Goal: Information Seeking & Learning: Learn about a topic

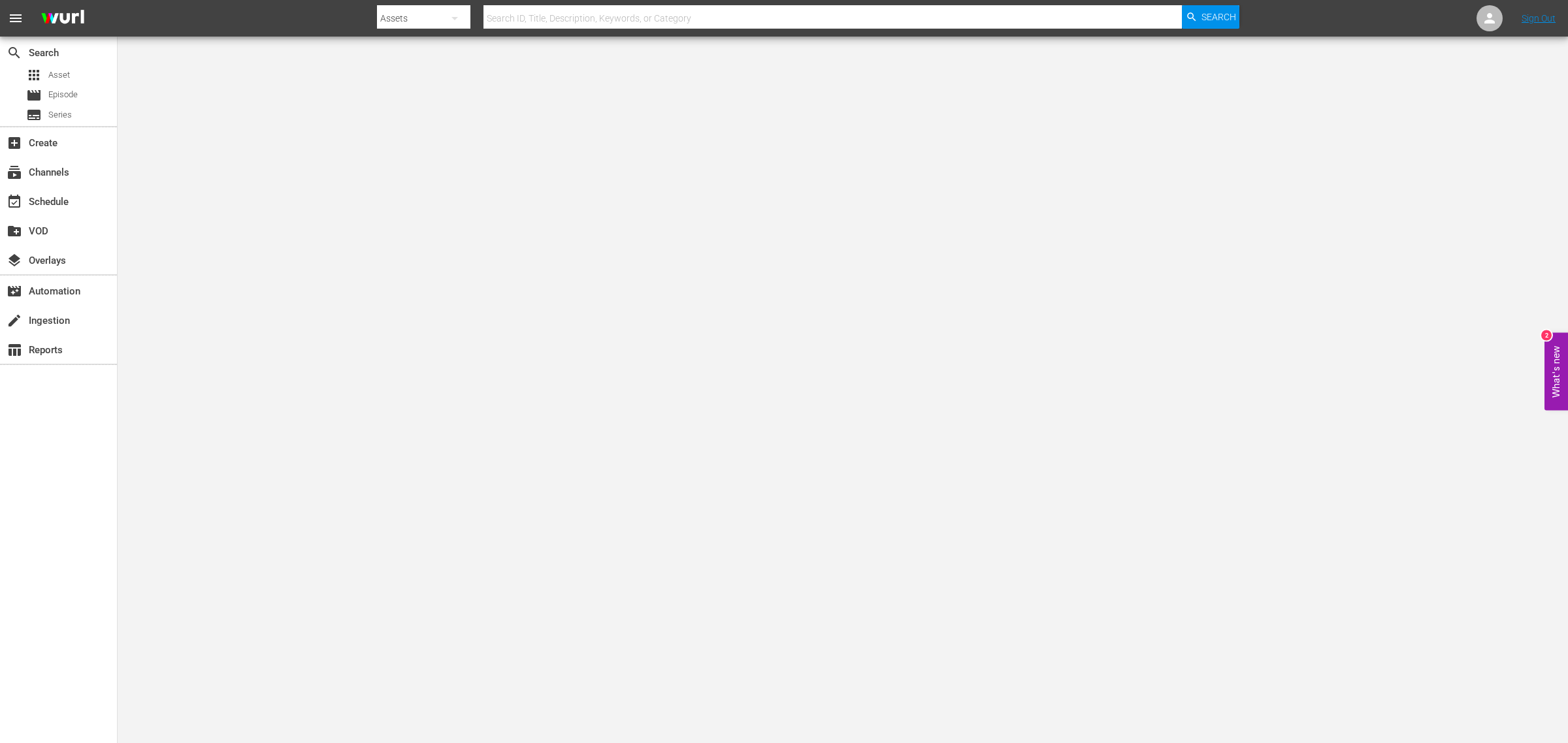
click at [609, 20] on input "text" at bounding box center [832, 19] width 698 height 31
paste input "378810"
type input "378810"
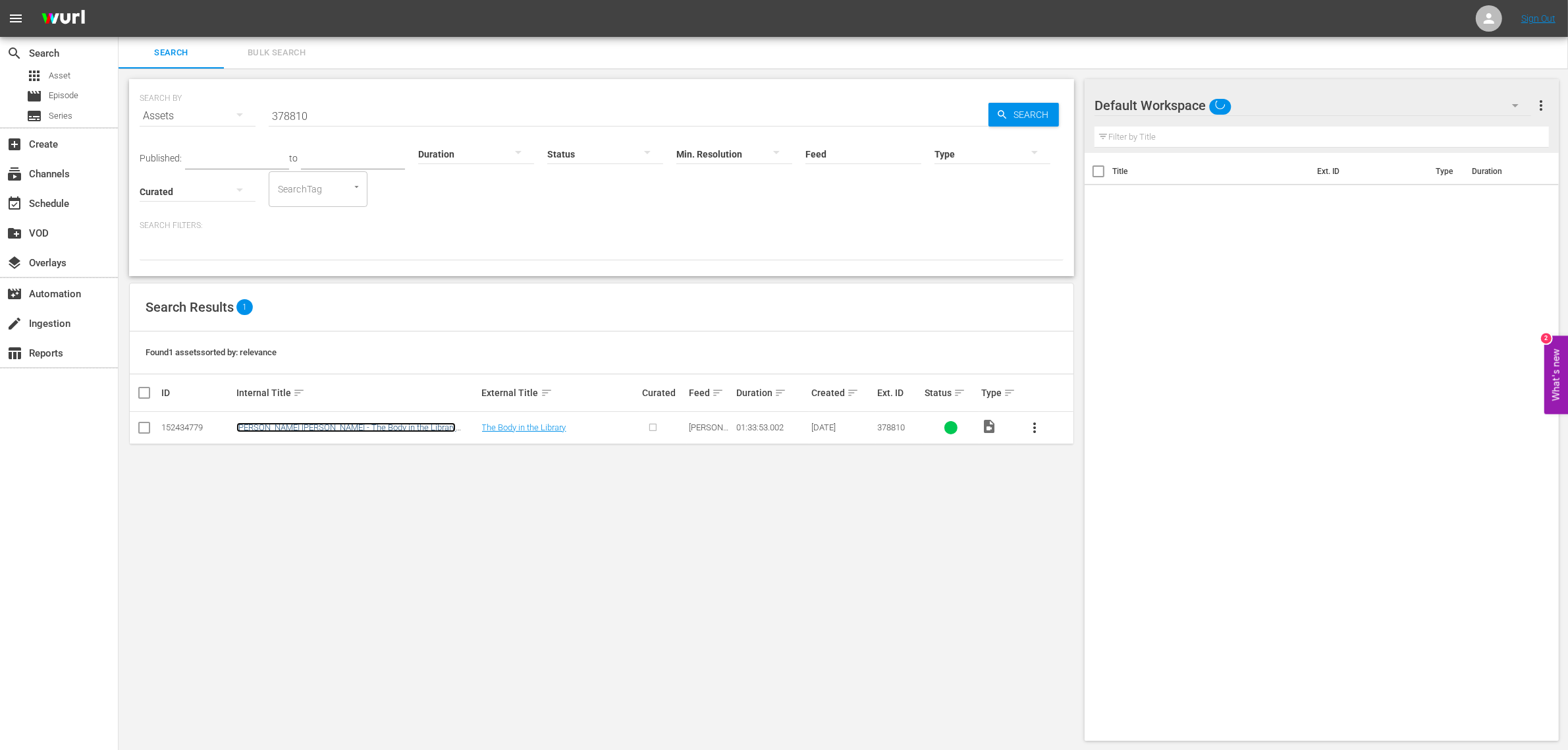
click at [310, 430] on link "[PERSON_NAME] [PERSON_NAME] - The Body in the Library (S1E1)" at bounding box center [346, 432] width 220 height 20
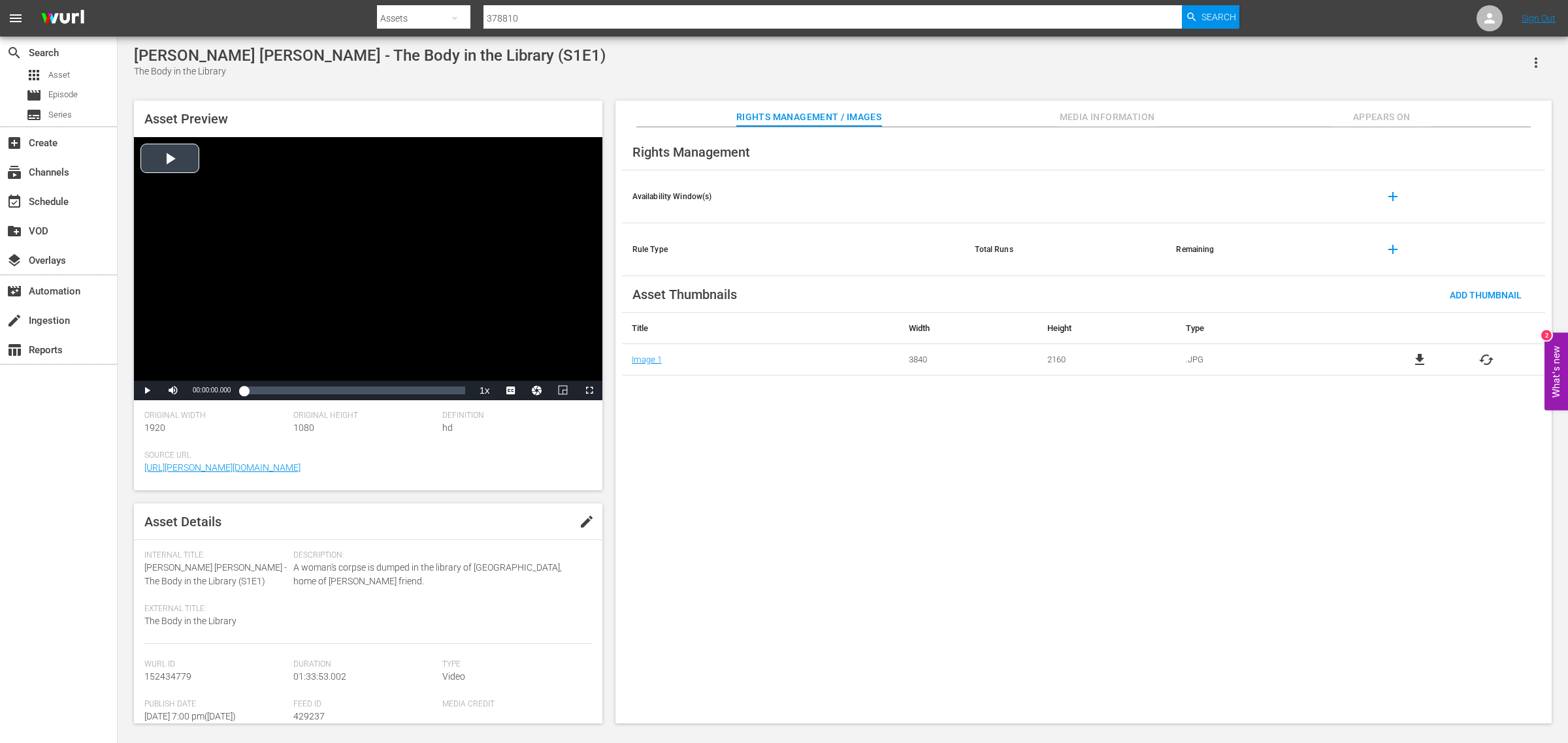
click at [155, 157] on div "Video Player" at bounding box center [368, 259] width 468 height 244
click at [511, 390] on span "Video Player" at bounding box center [511, 390] width 0 height 0
click at [244, 393] on div "00:00:04.565" at bounding box center [244, 391] width 0 height 13
click at [507, 347] on span "english" at bounding box center [510, 344] width 25 height 9
click at [317, 399] on div "Loaded : 5.44% 00:31:23.222 00:04:04.705" at bounding box center [354, 390] width 234 height 19
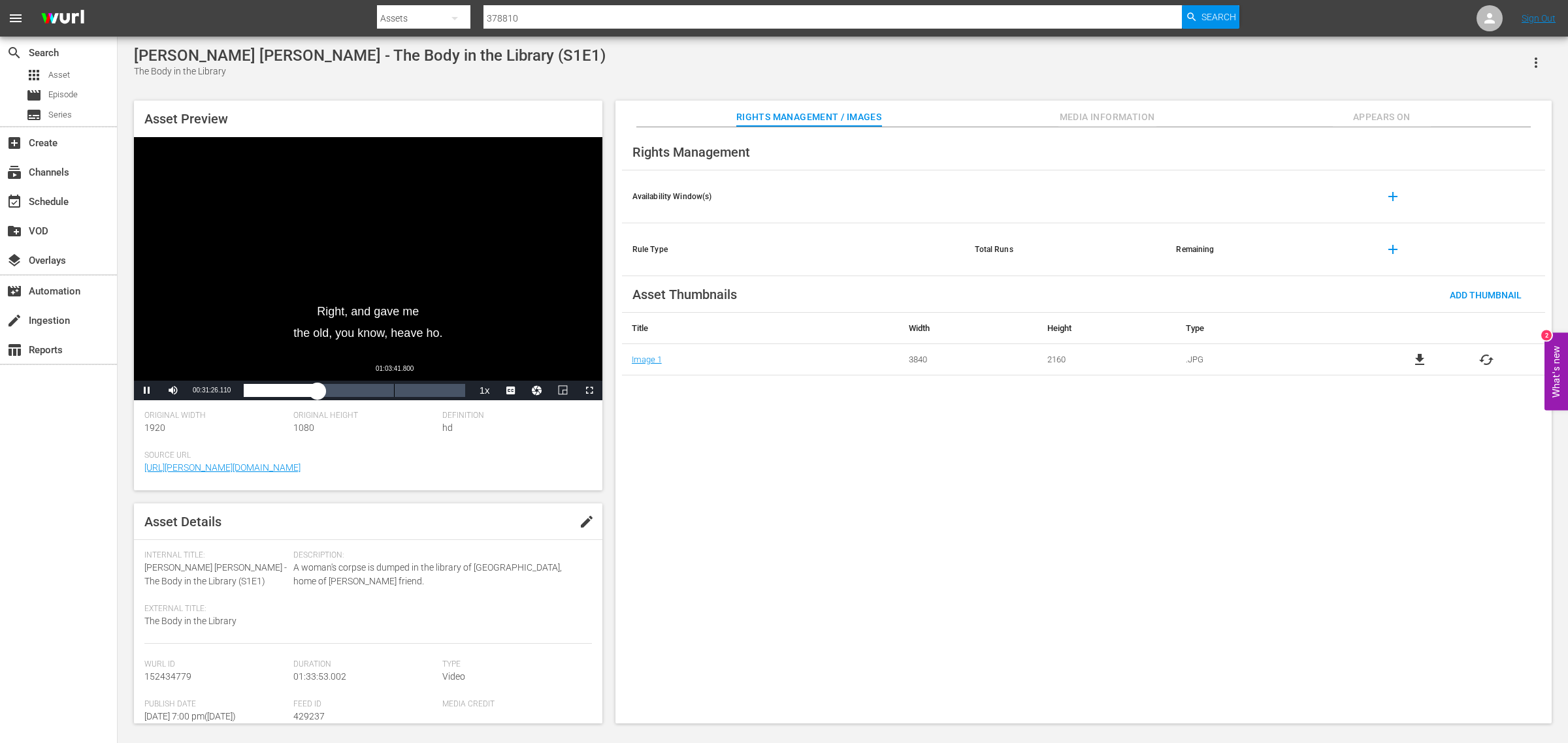
click at [393, 383] on div "Loaded : 33.91% 01:03:41.800 00:31:26.111" at bounding box center [354, 390] width 234 height 19
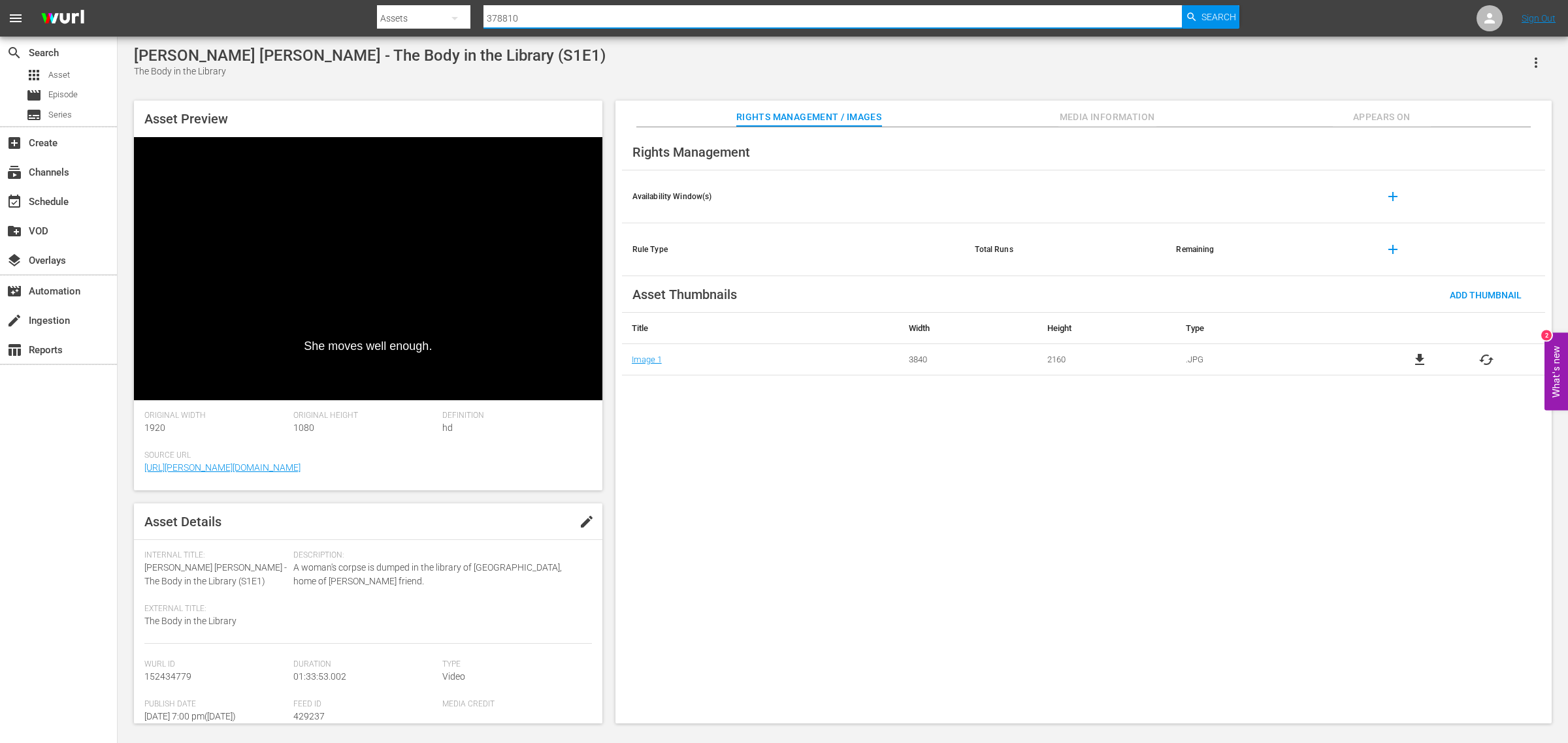
click at [606, 23] on input "378810" at bounding box center [832, 19] width 698 height 31
drag, startPoint x: 487, startPoint y: 10, endPoint x: 423, endPoint y: 16, distance: 64.3
click at [423, 16] on div "Search By Assets Search ID, Title, Description, Keywords, or Category 378810 Se…" at bounding box center [808, 19] width 862 height 31
paste input "2"
type input "378812"
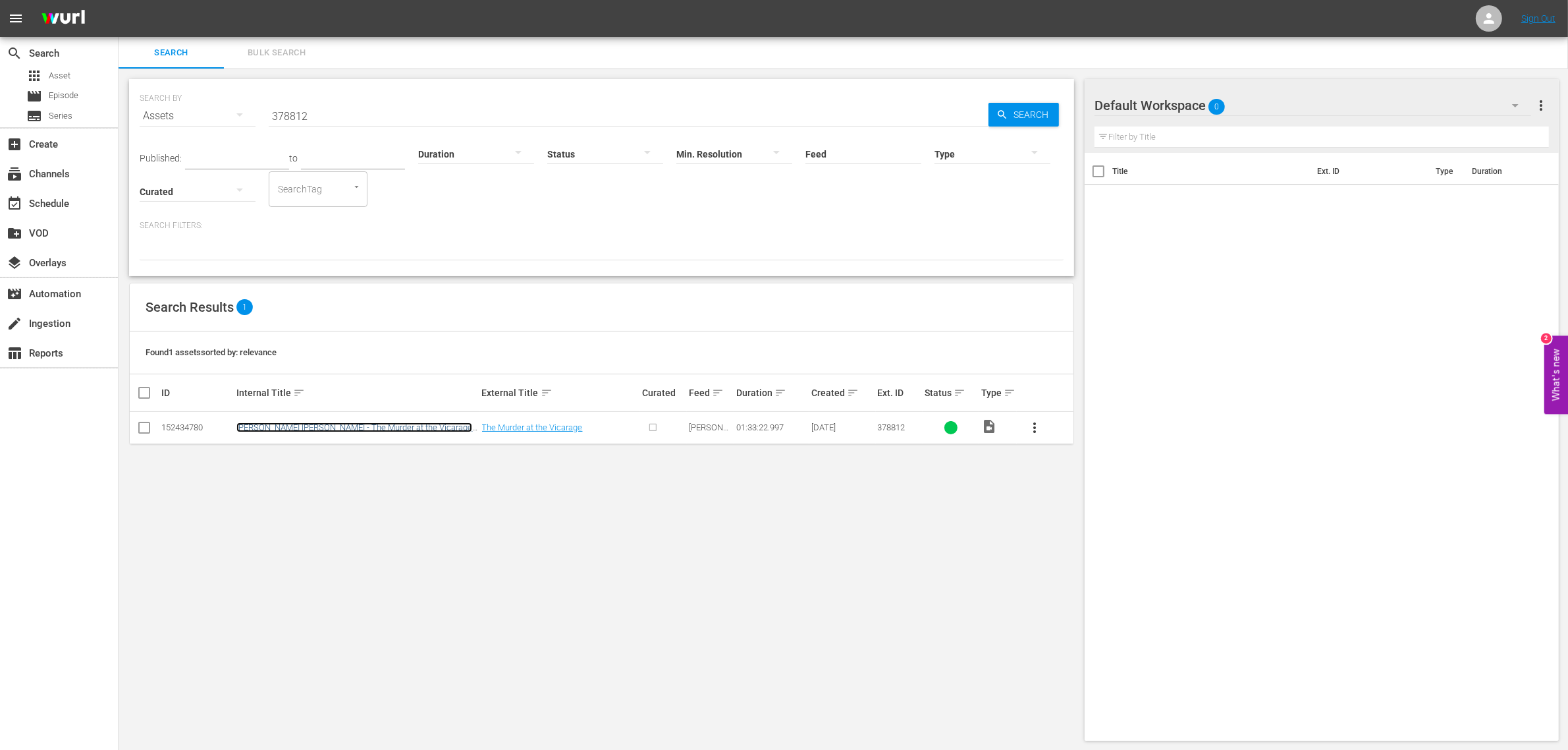
click at [382, 425] on link "[PERSON_NAME] [PERSON_NAME] - The Murder at the Vicarage (S1E2)" at bounding box center [354, 432] width 236 height 20
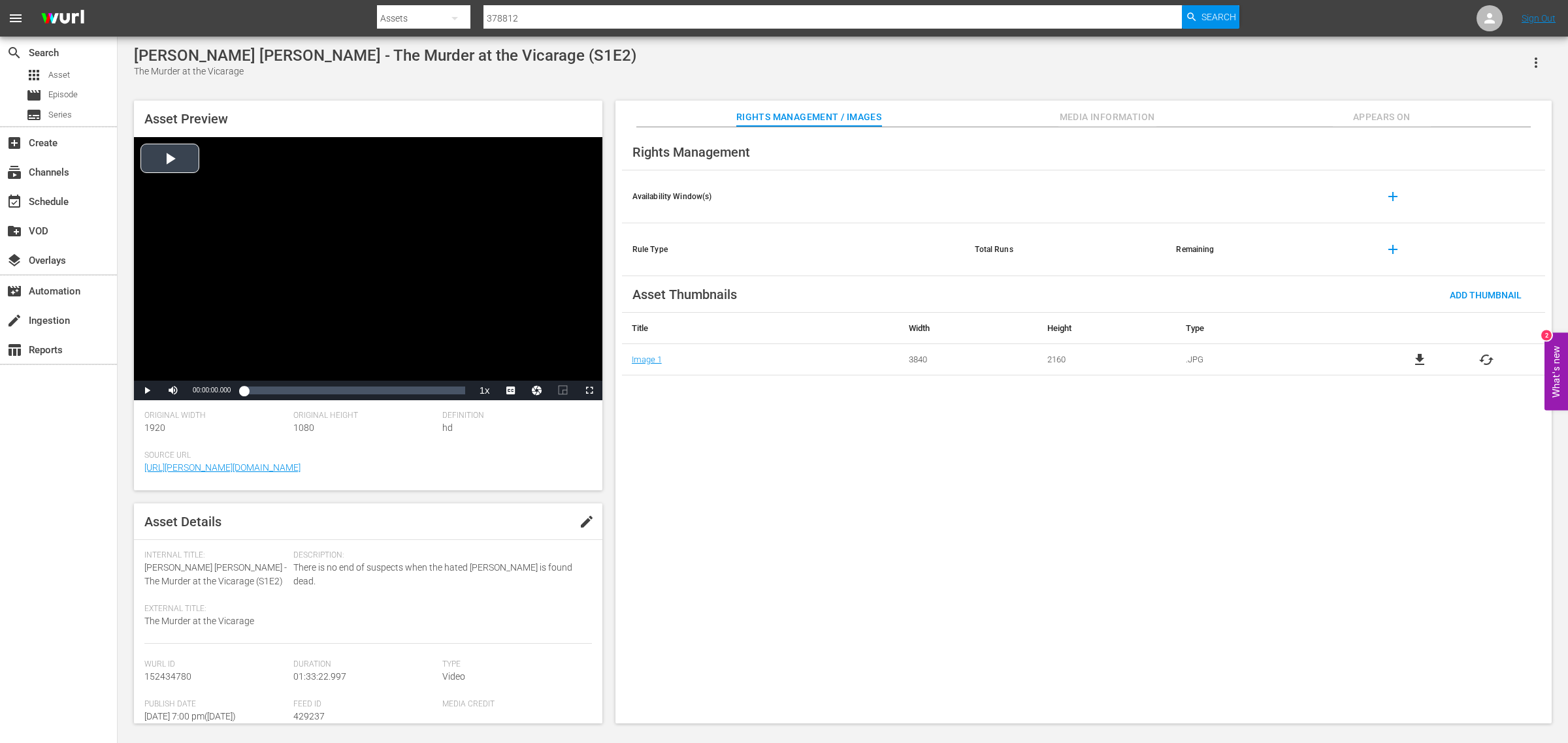
click at [184, 167] on div "Video Player" at bounding box center [368, 259] width 468 height 244
click at [509, 343] on span "english" at bounding box center [510, 344] width 25 height 9
click at [268, 390] on div "Loaded : 0.54% 00:10:13.345 00:00:05.615" at bounding box center [354, 391] width 221 height 13
click at [315, 392] on div "Loaded : 11.15% 00:30:06.883 00:10:14.167" at bounding box center [354, 391] width 221 height 13
click at [335, 389] on div "Loaded : 32.69% 00:38:40.767 00:30:09.856" at bounding box center [354, 391] width 221 height 13
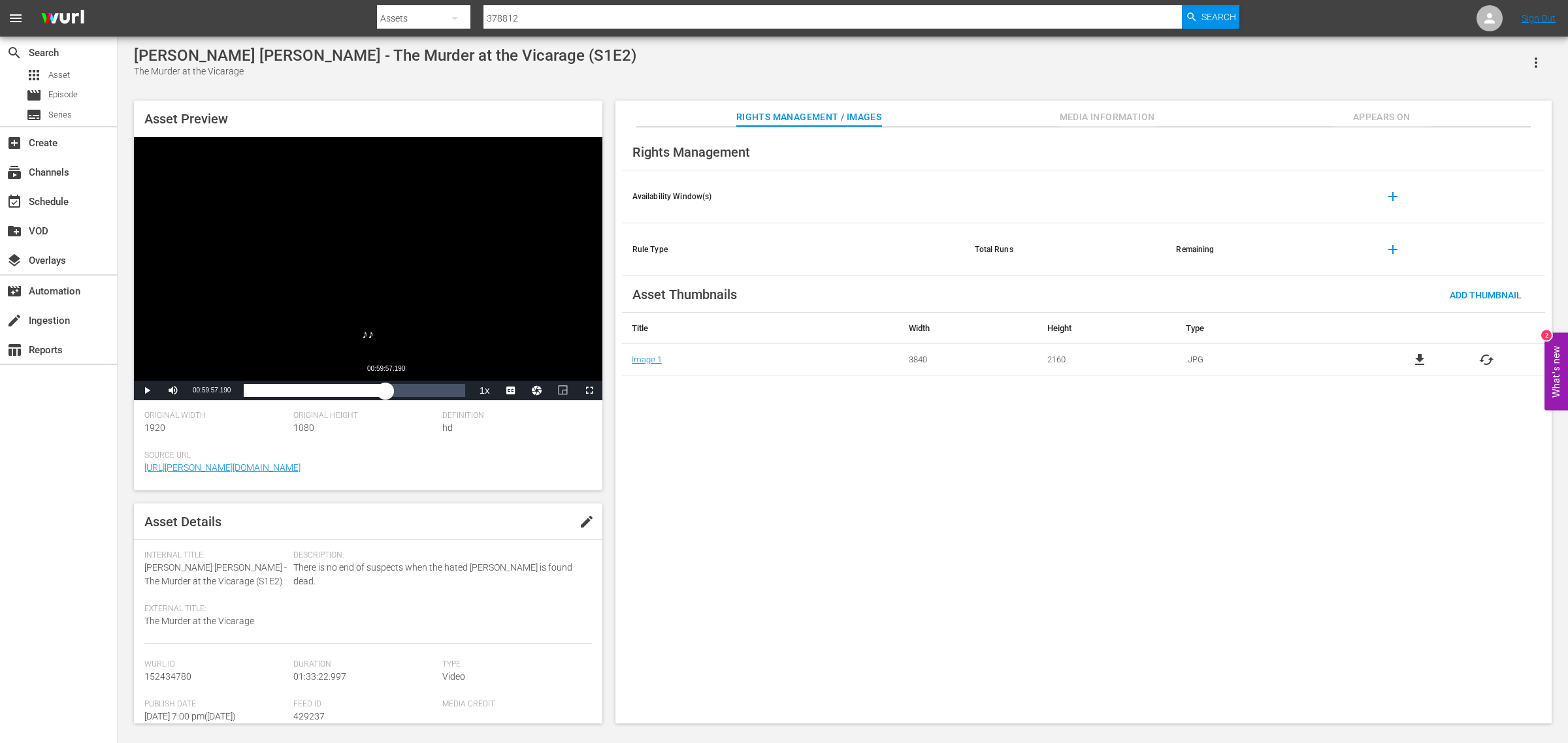
click at [385, 390] on div "Loaded : 41.48% 00:59:57.190 00:38:41.106" at bounding box center [354, 391] width 221 height 13
drag, startPoint x: 578, startPoint y: 1, endPoint x: 568, endPoint y: 2, distance: 10.0
click at [568, 2] on nav "menu Search By Assets Search ID, Title, Description, Keywords, or Category 3788…" at bounding box center [784, 18] width 1568 height 36
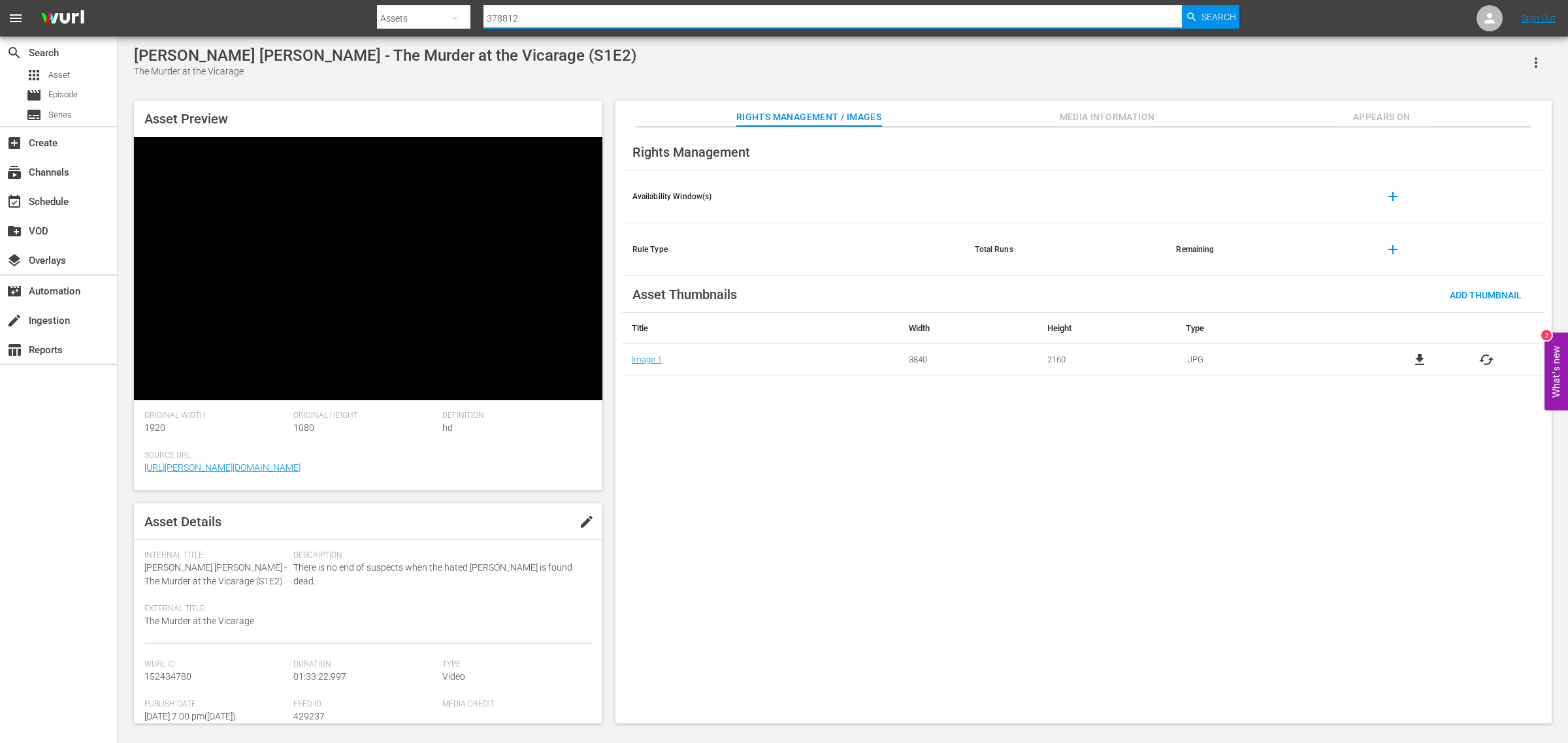
drag, startPoint x: 553, startPoint y: 8, endPoint x: 325, endPoint y: 36, distance: 229.7
click at [326, 33] on nav "menu Search By Assets Search ID, Title, Description, Keywords, or Category 3788…" at bounding box center [784, 18] width 1568 height 36
paste input "4"
type input "378814"
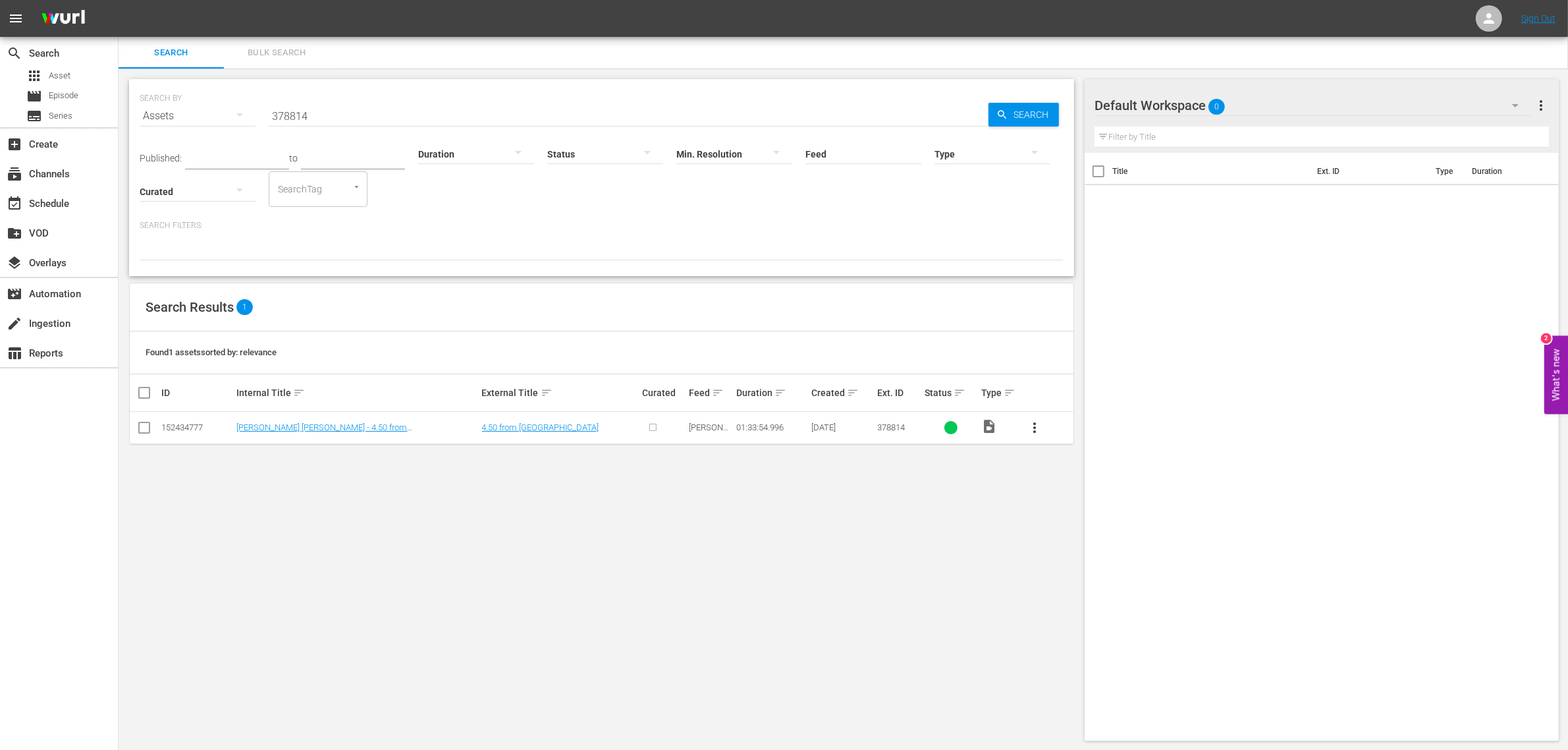
click at [346, 416] on td "[PERSON_NAME] [PERSON_NAME] - 4.50 from [GEOGRAPHIC_DATA] (S1E3)" at bounding box center [357, 428] width 245 height 32
click at [343, 422] on link "[PERSON_NAME] [PERSON_NAME] - 4.50 from [GEOGRAPHIC_DATA] (S1E3)" at bounding box center [322, 432] width 171 height 20
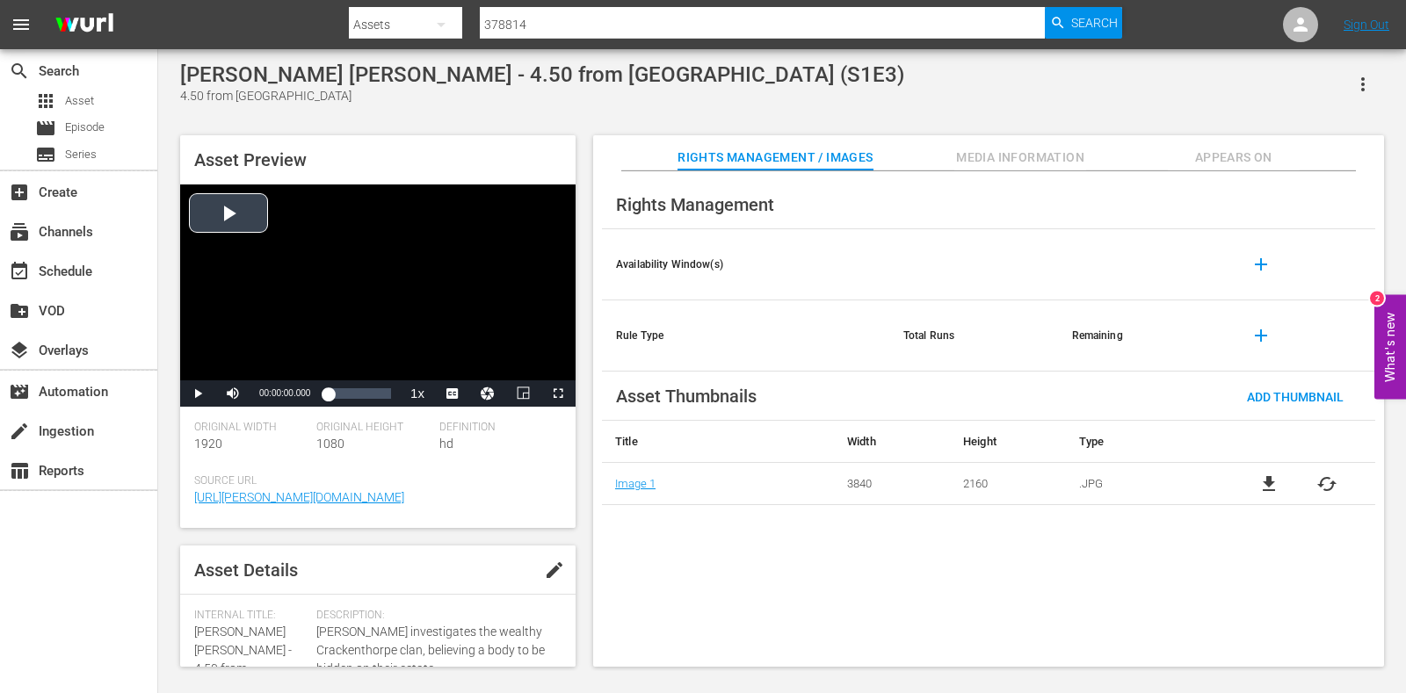
click at [246, 201] on div "Video Player" at bounding box center [377, 283] width 395 height 196
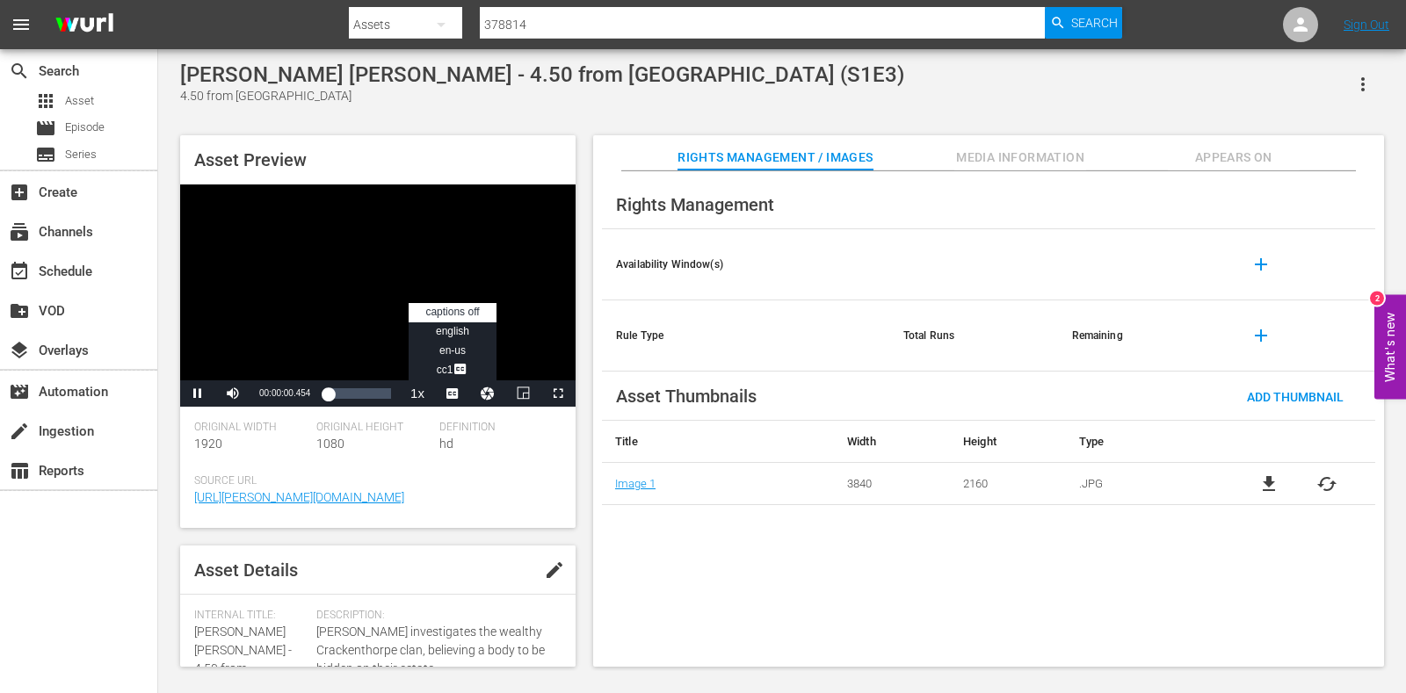
click at [453, 394] on span "Video Player" at bounding box center [453, 394] width 0 height 0
click at [453, 330] on span "english" at bounding box center [452, 331] width 33 height 12
click at [351, 397] on div "00:35:13.123" at bounding box center [351, 394] width 1 height 18
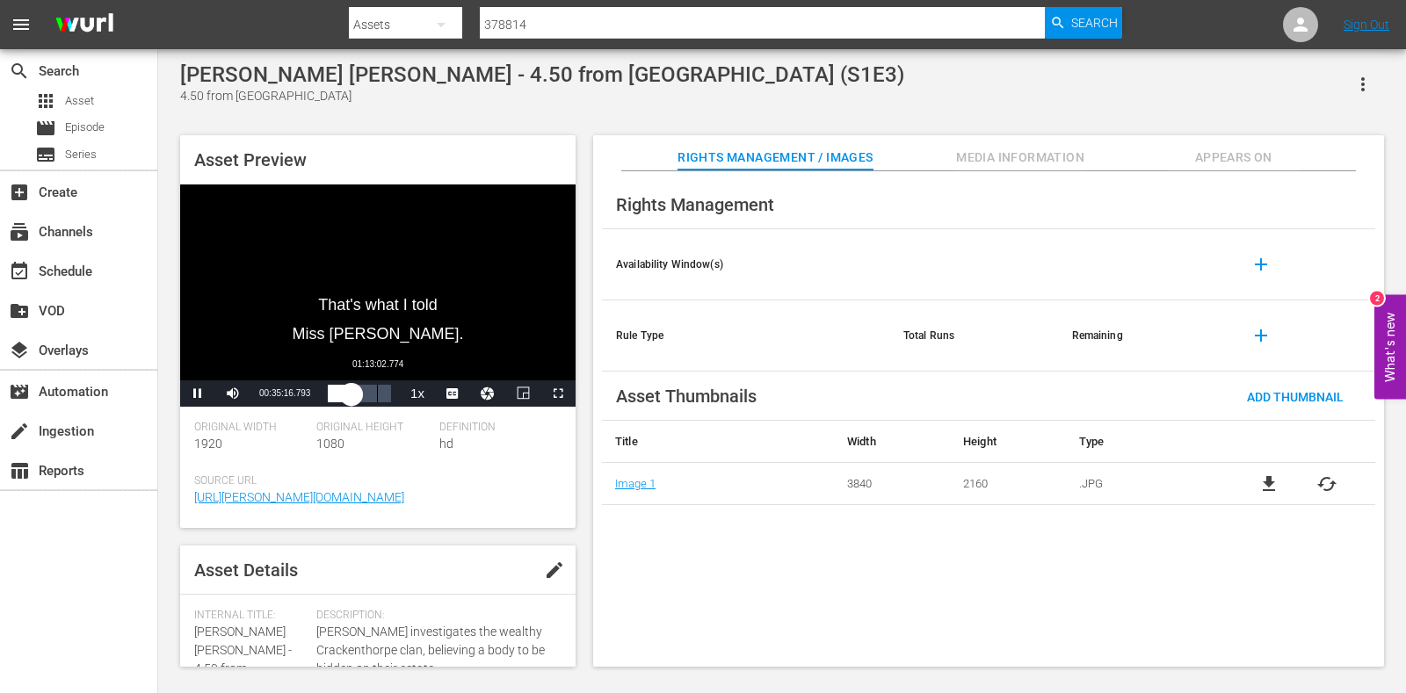
click at [377, 398] on div "01:13:02.774" at bounding box center [377, 394] width 1 height 18
drag, startPoint x: 456, startPoint y: 32, endPoint x: 376, endPoint y: 40, distance: 80.4
click at [376, 40] on div "Search By Assets Search ID, Title, Description, Keywords, or Category 378814 Se…" at bounding box center [735, 25] width 773 height 42
paste input "6"
type input "378816"
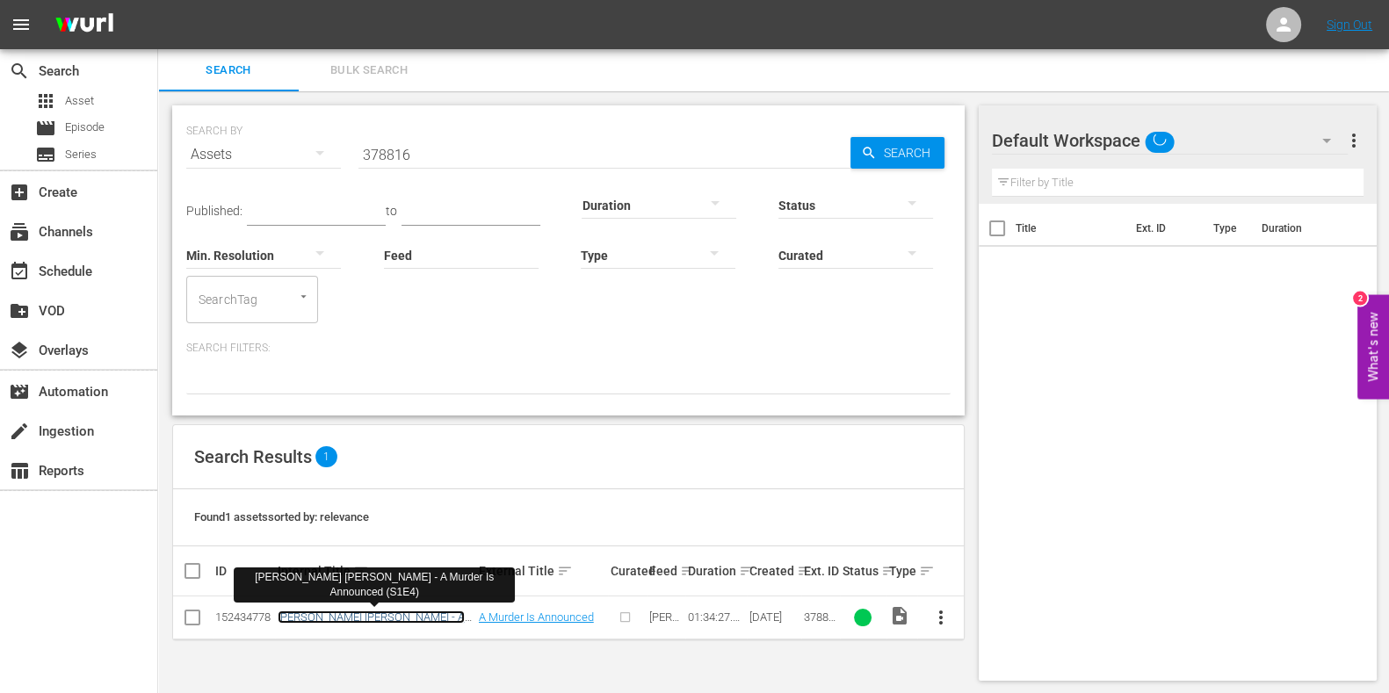
click at [338, 616] on link "[PERSON_NAME] [PERSON_NAME] - A Murder Is Announced (S1E4)" at bounding box center [371, 624] width 187 height 26
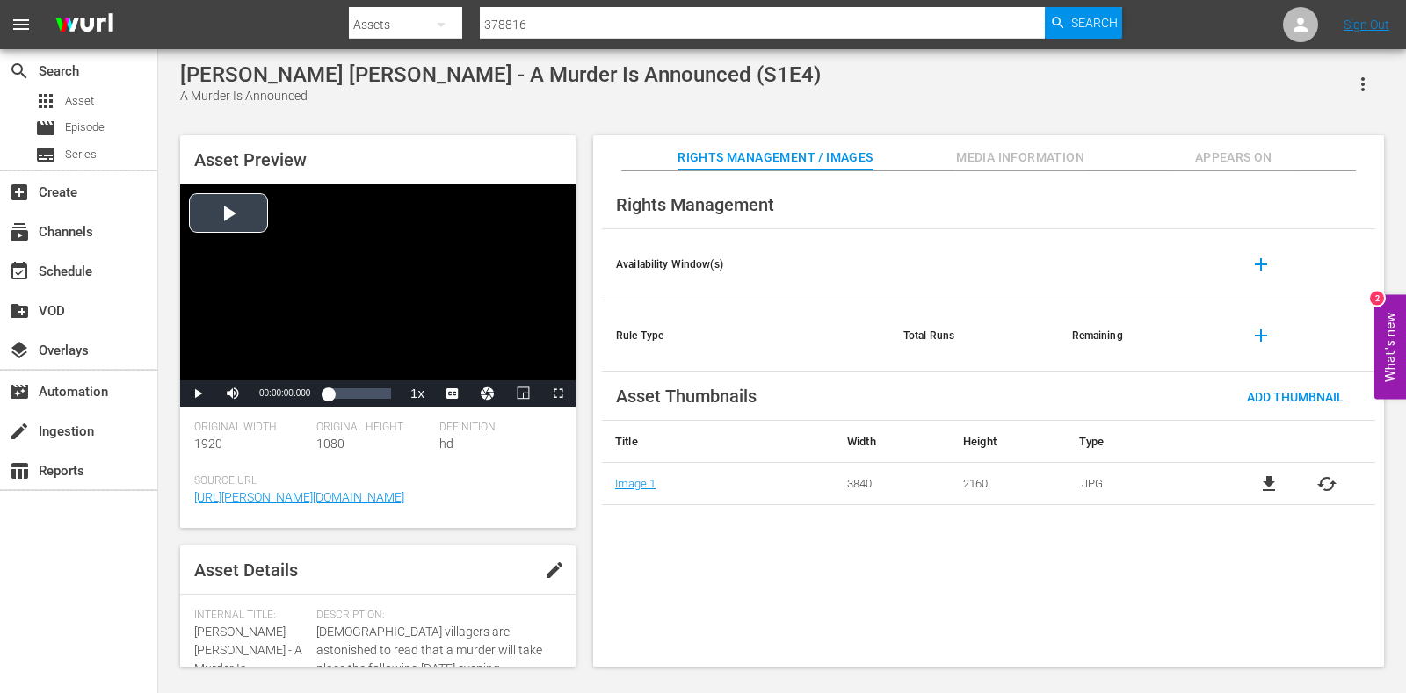
click at [205, 206] on div "Video Player" at bounding box center [377, 283] width 395 height 196
click at [347, 397] on div "Loaded : 0.32% 00:27:32.877 00:00:01.276" at bounding box center [359, 394] width 63 height 18
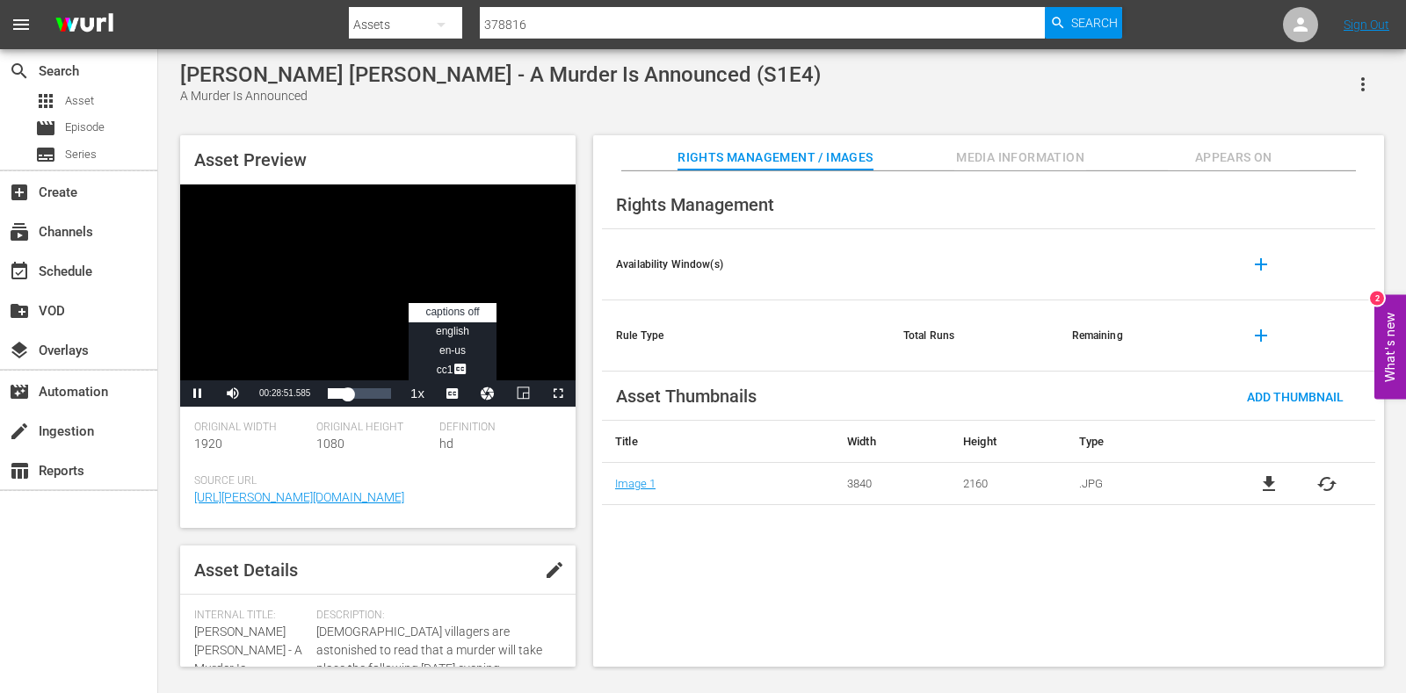
click at [453, 394] on span "Video Player" at bounding box center [453, 394] width 0 height 0
click at [455, 324] on li "english" at bounding box center [453, 331] width 88 height 19
click at [347, 395] on div "00:28:54.095" at bounding box center [337, 394] width 19 height 18
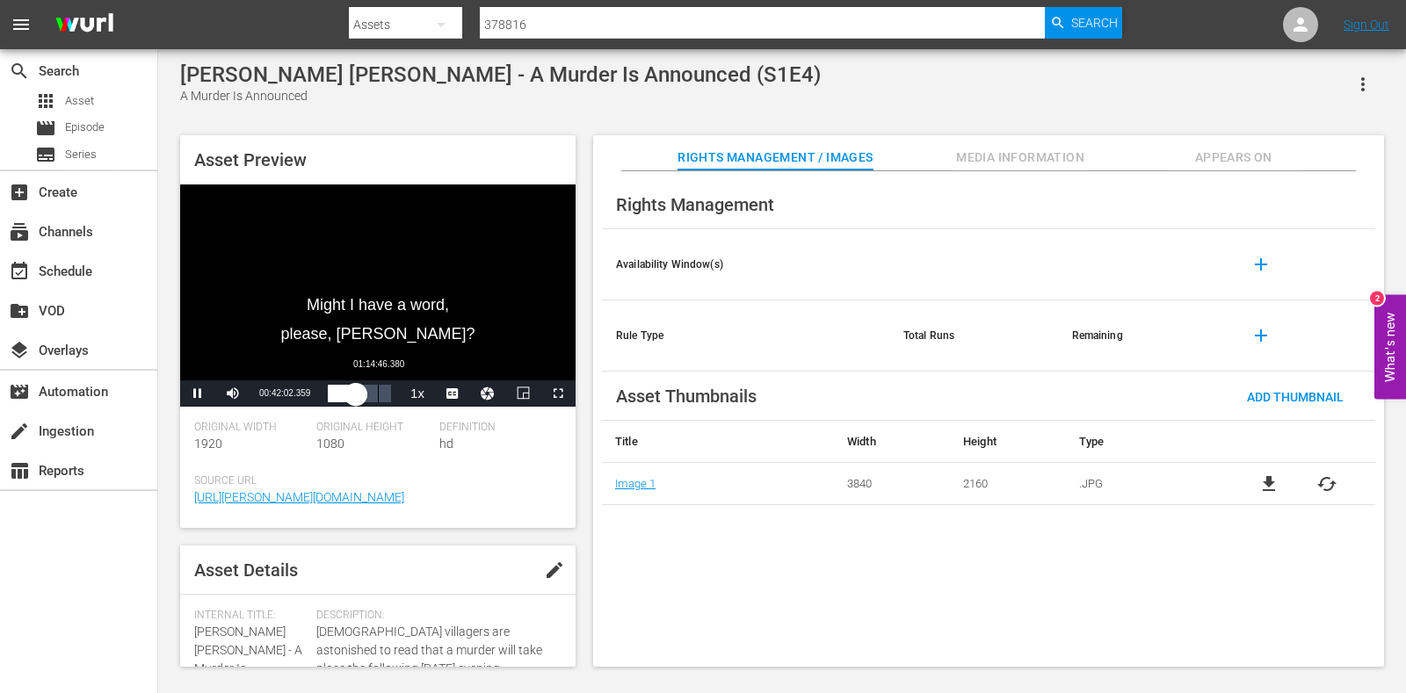
click at [378, 391] on div "01:14:46.380" at bounding box center [378, 394] width 1 height 18
click at [375, 390] on div "01:14:52.448" at bounding box center [353, 394] width 50 height 18
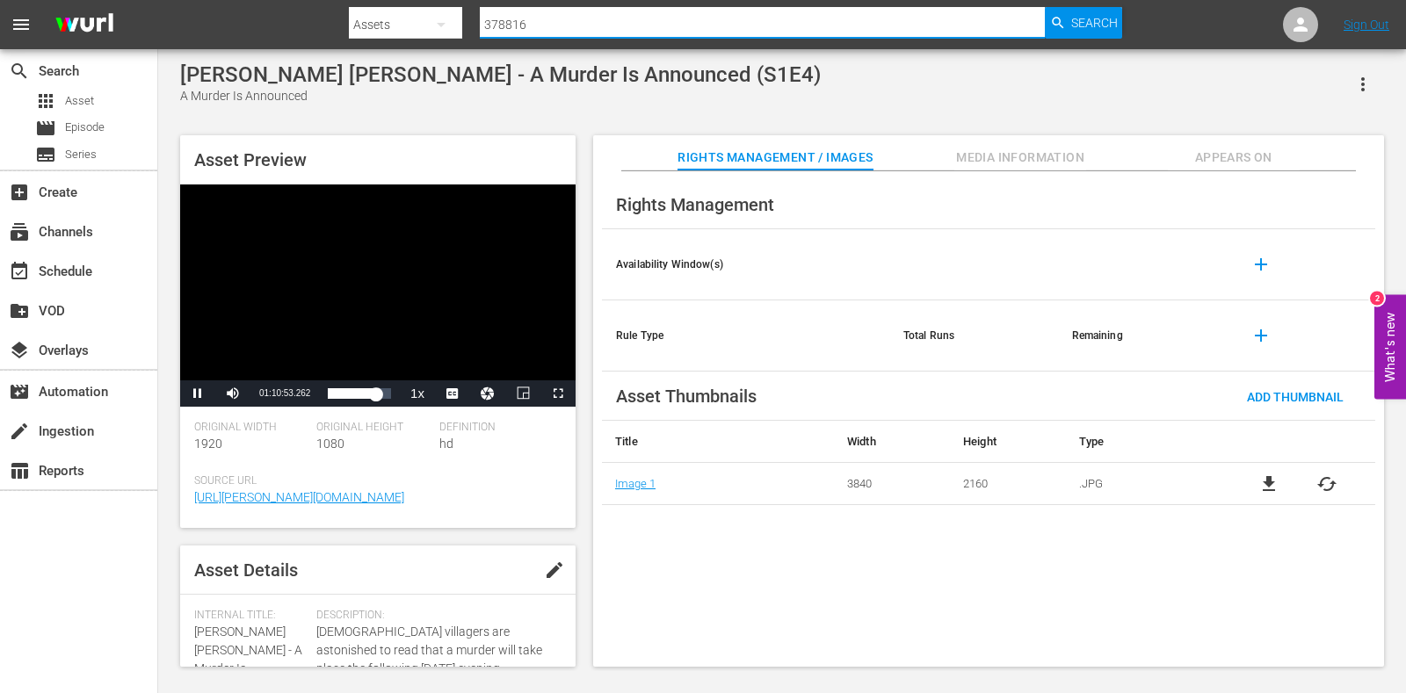
drag, startPoint x: 574, startPoint y: 24, endPoint x: 382, endPoint y: 30, distance: 191.7
click at [382, 30] on div "Search By Assets Search ID, Title, Description, Keywords, or Category 378816 Se…" at bounding box center [735, 25] width 773 height 42
paste input "5"
type input "378856"
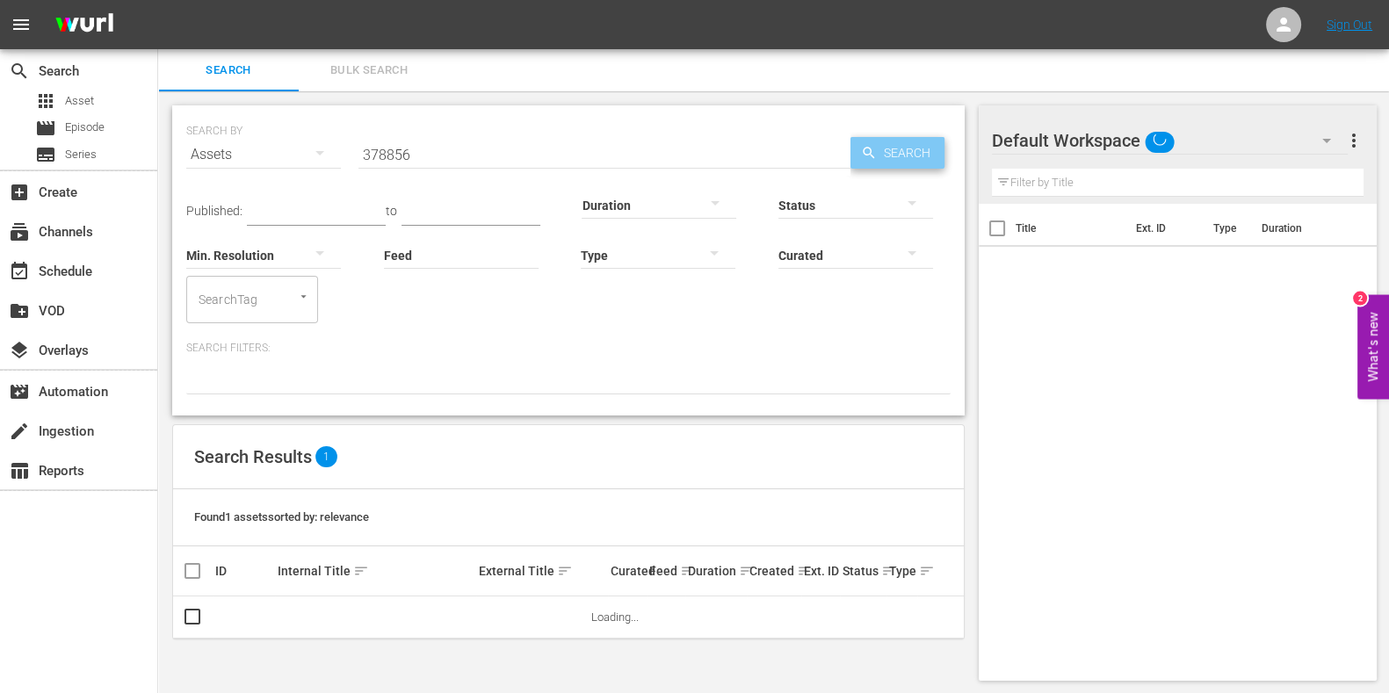
click at [895, 147] on span "Search" at bounding box center [911, 153] width 68 height 32
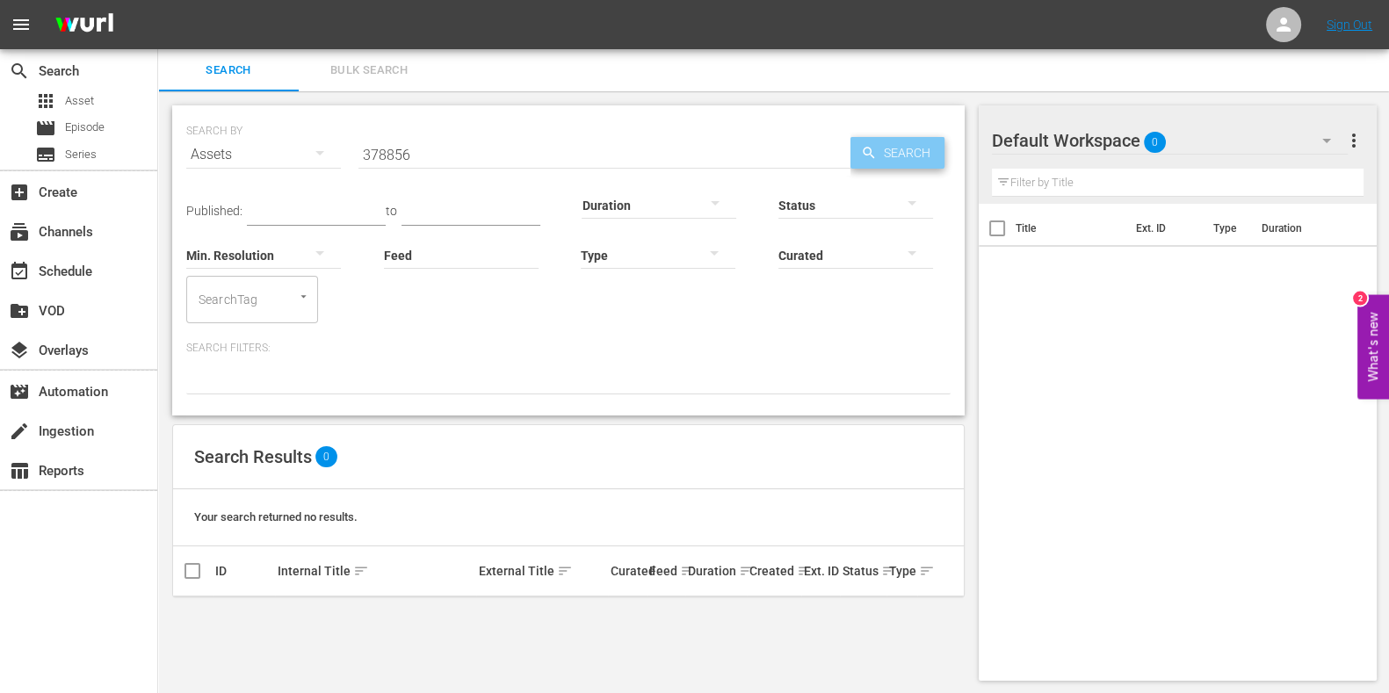
click at [890, 156] on span "Search" at bounding box center [911, 153] width 68 height 32
drag, startPoint x: 453, startPoint y: 154, endPoint x: 176, endPoint y: 146, distance: 276.9
click at [211, 153] on div "SEARCH BY Search By Assets Search ID, Title, Description, Keywords, or Category…" at bounding box center [568, 143] width 764 height 63
paste input "8"
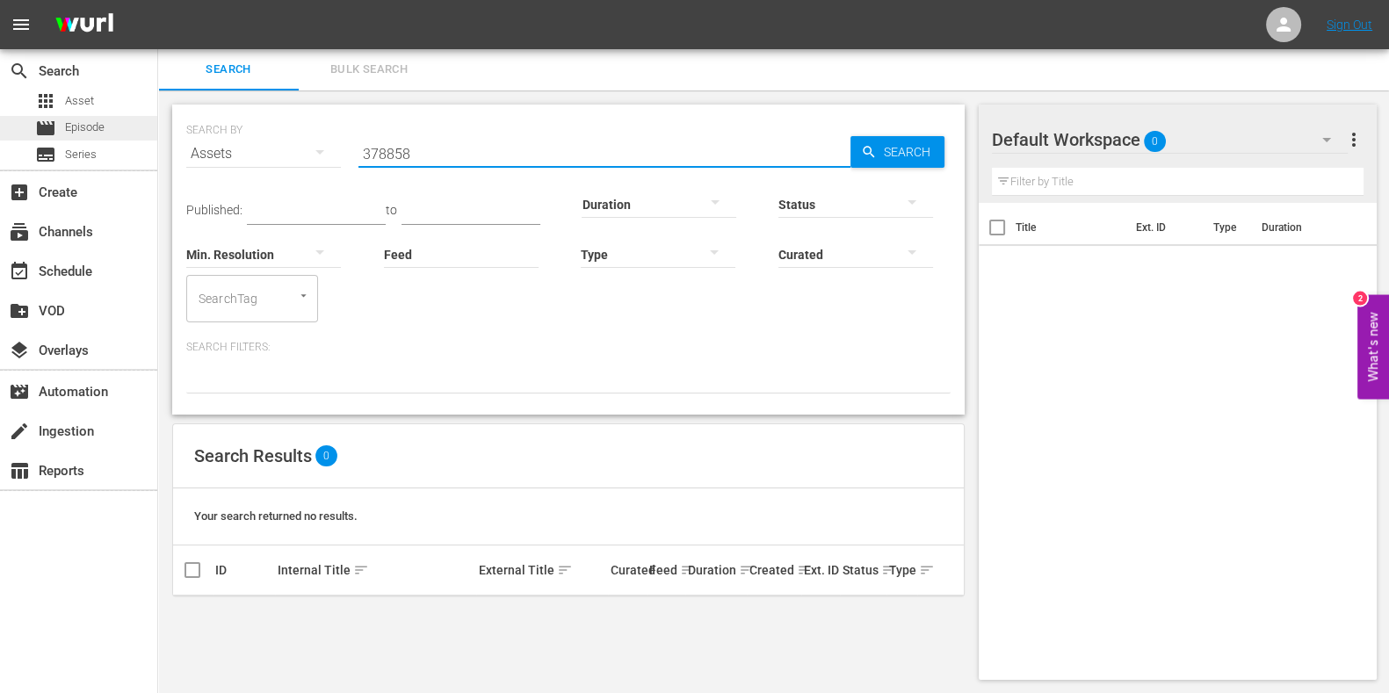
drag, startPoint x: 453, startPoint y: 152, endPoint x: 134, endPoint y: 129, distance: 318.9
click at [161, 138] on div "SEARCH BY Search By Assets Search ID, Title, Description, Keywords, or Category…" at bounding box center [568, 393] width 821 height 604
paste input "62"
drag, startPoint x: 422, startPoint y: 142, endPoint x: 48, endPoint y: 138, distance: 373.5
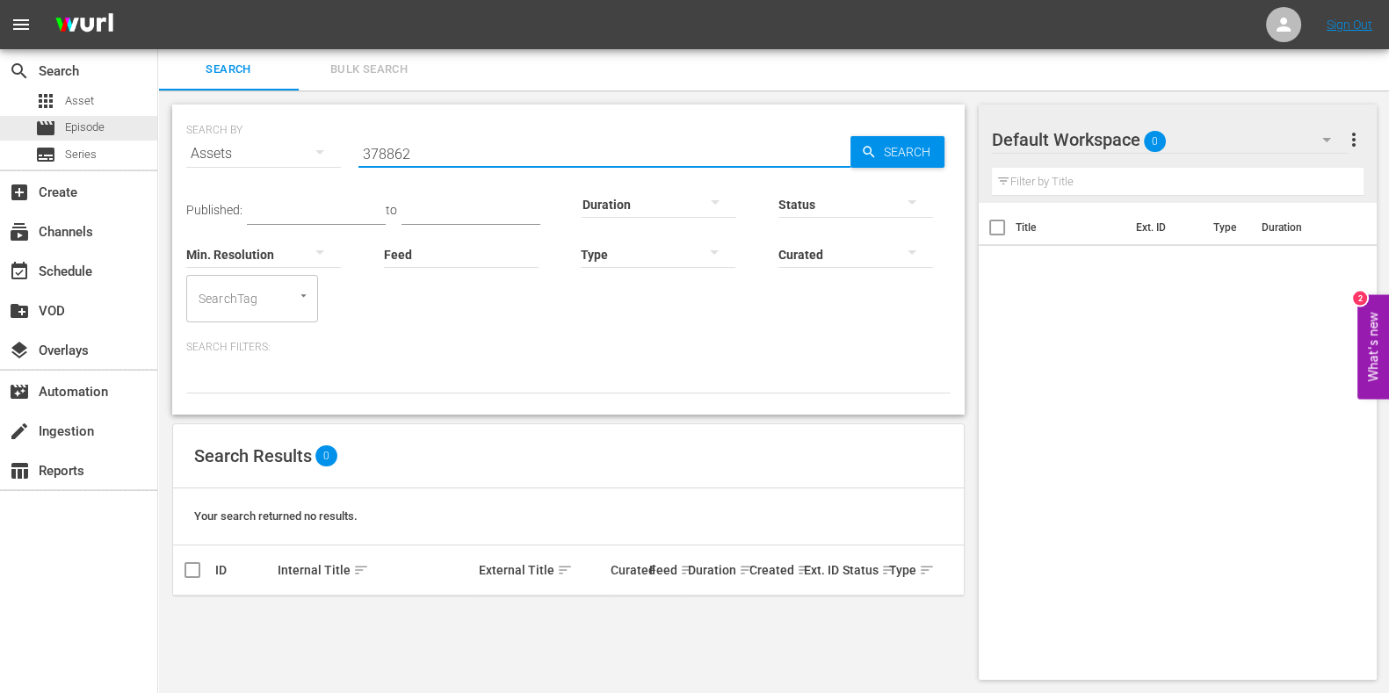
paste input "9"
drag, startPoint x: 439, startPoint y: 148, endPoint x: 42, endPoint y: 112, distance: 398.7
paste input "71"
type input "378871"
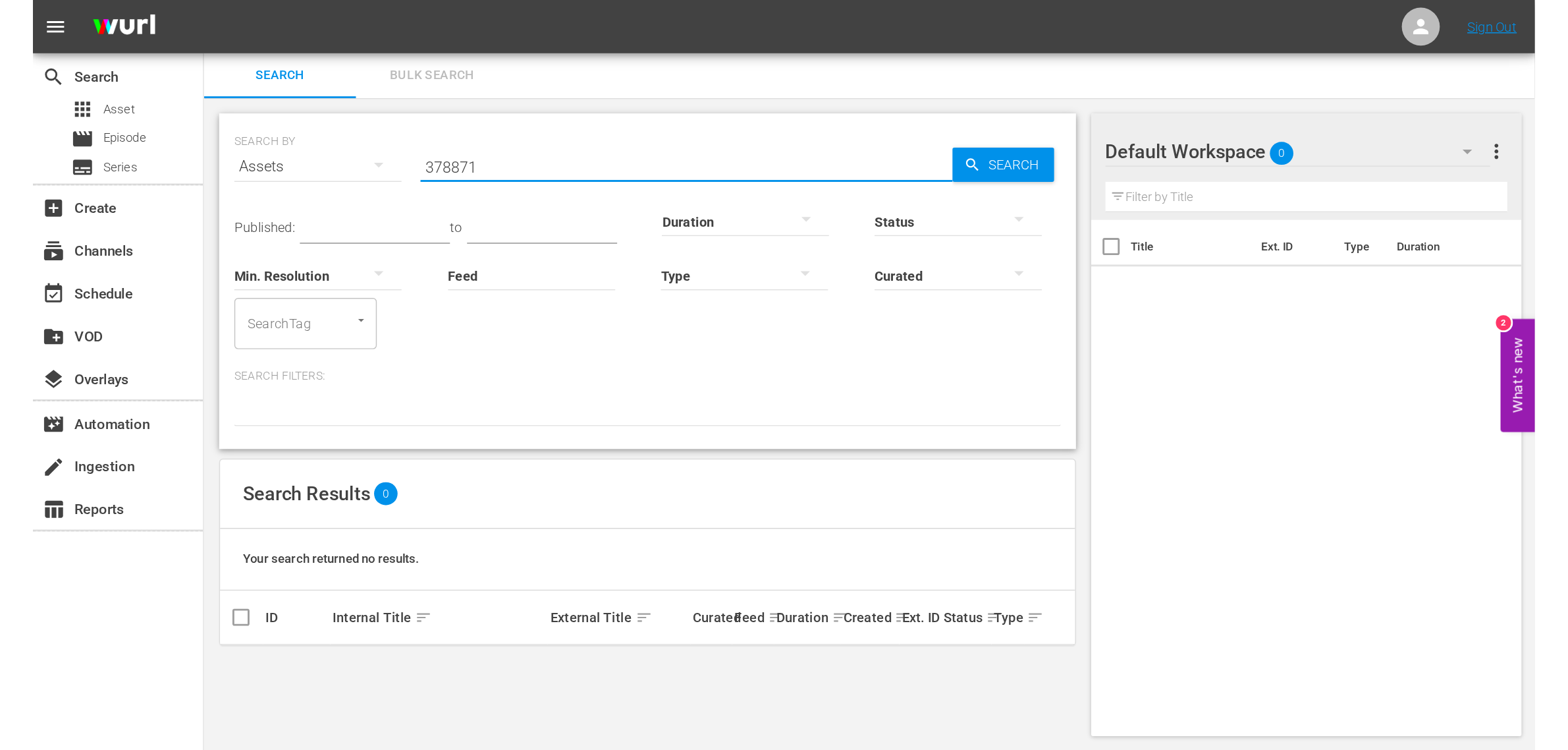
scroll to position [0, 0]
